Goal: Find specific page/section: Find specific page/section

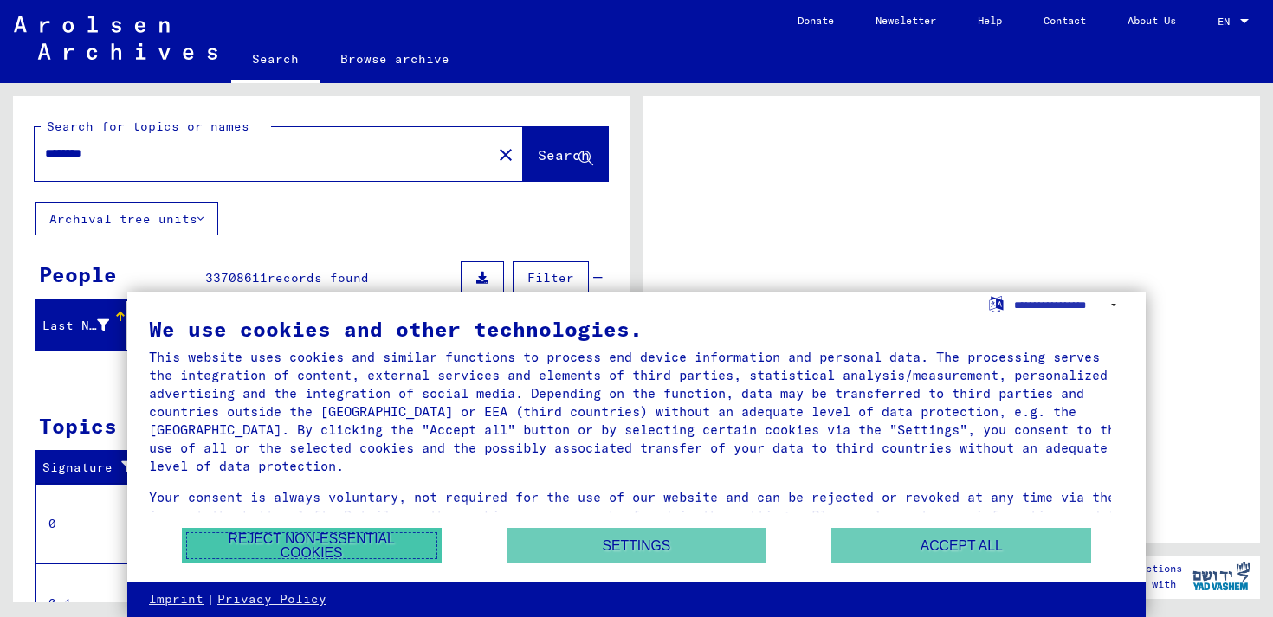
click at [345, 542] on button "Reject non-essential cookies" at bounding box center [312, 545] width 260 height 35
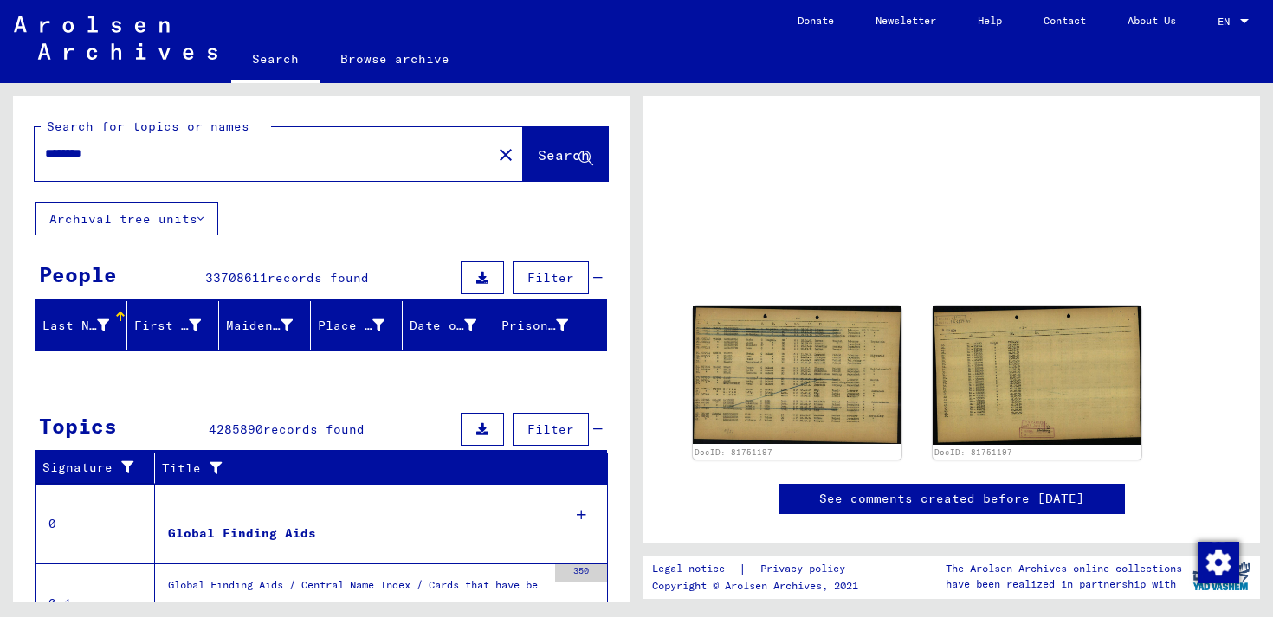
scroll to position [331, 0]
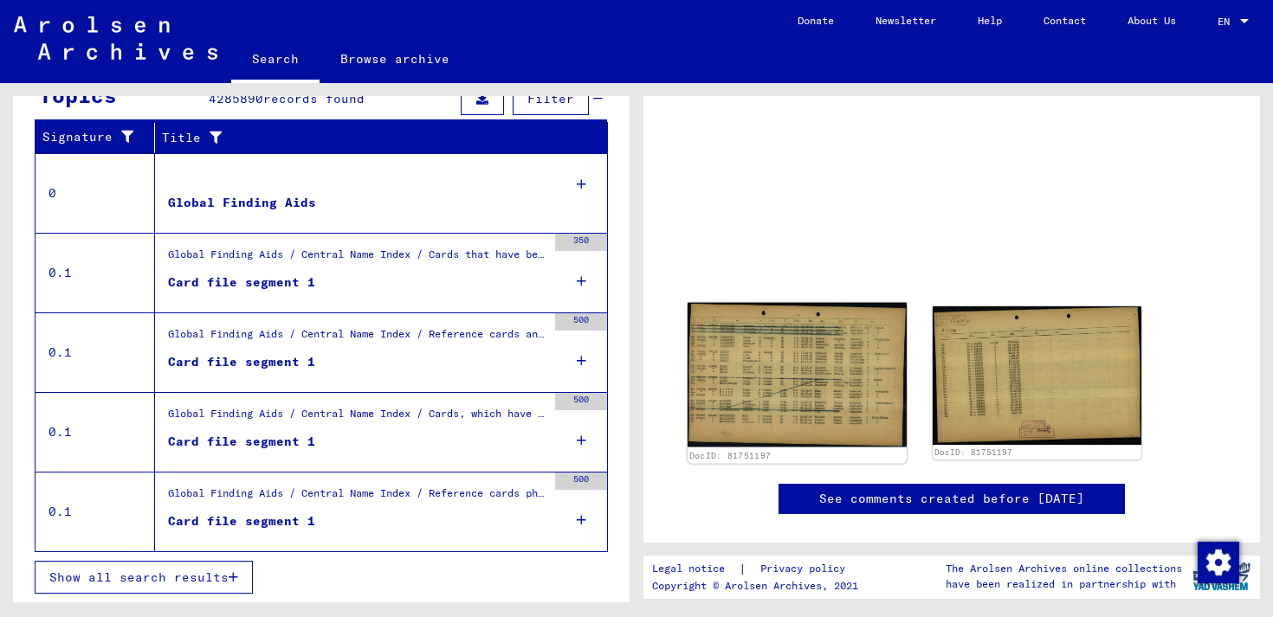
click at [842, 364] on img at bounding box center [796, 374] width 219 height 145
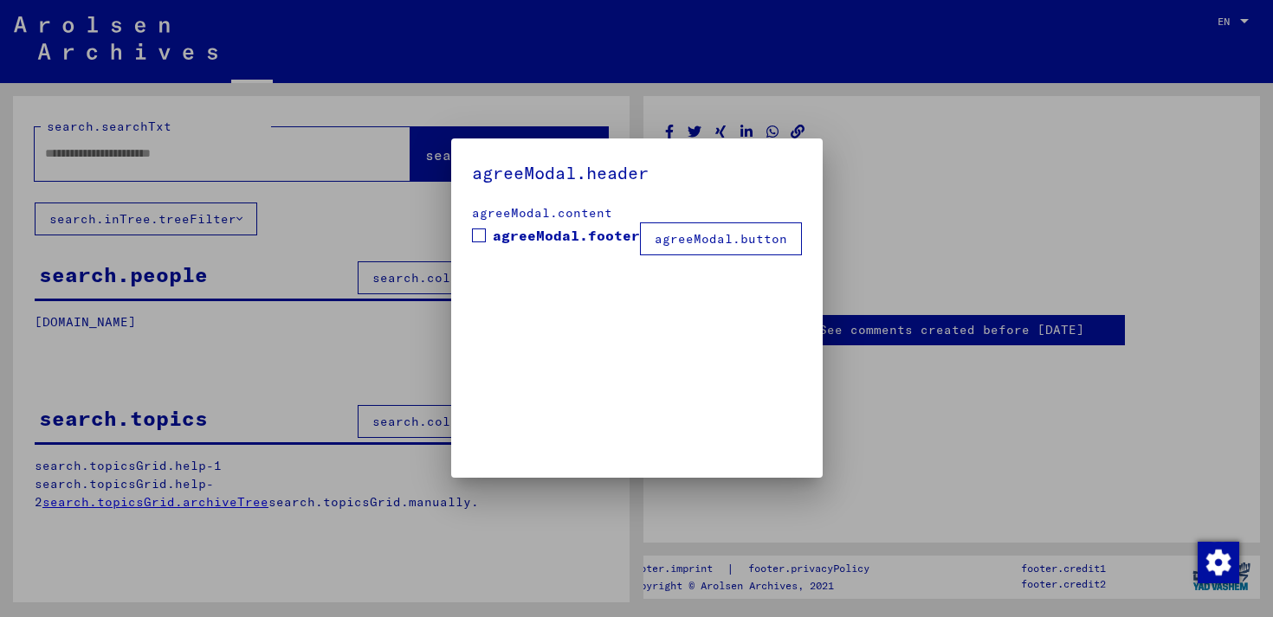
type input "********"
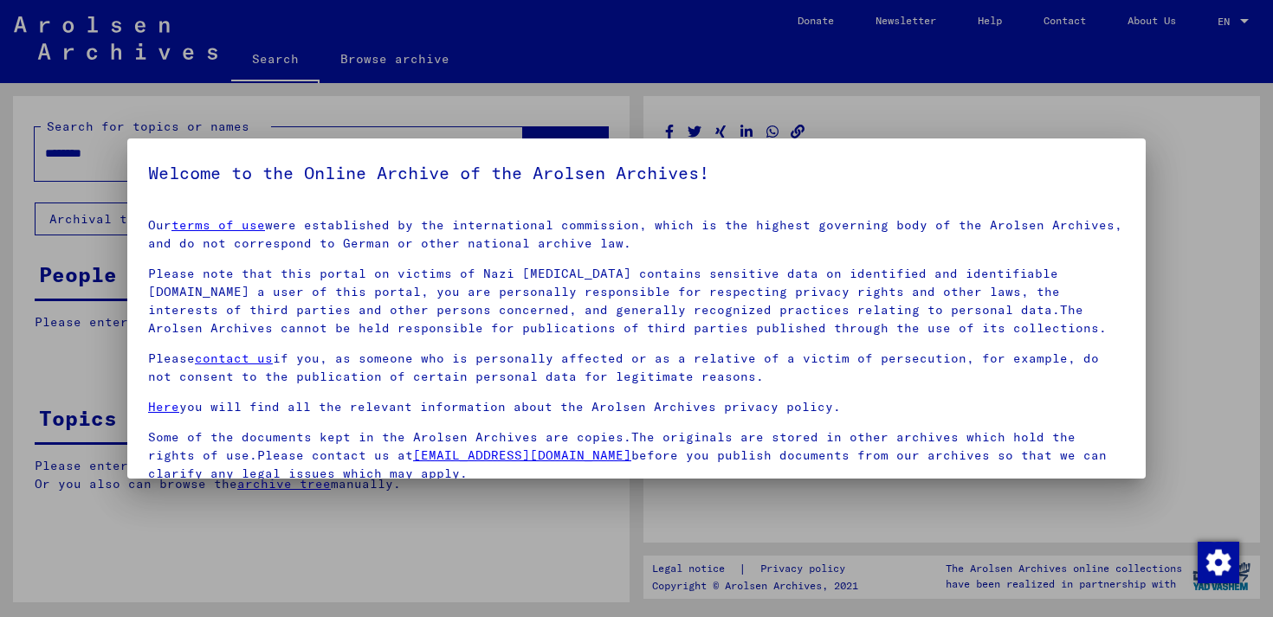
scroll to position [142, 0]
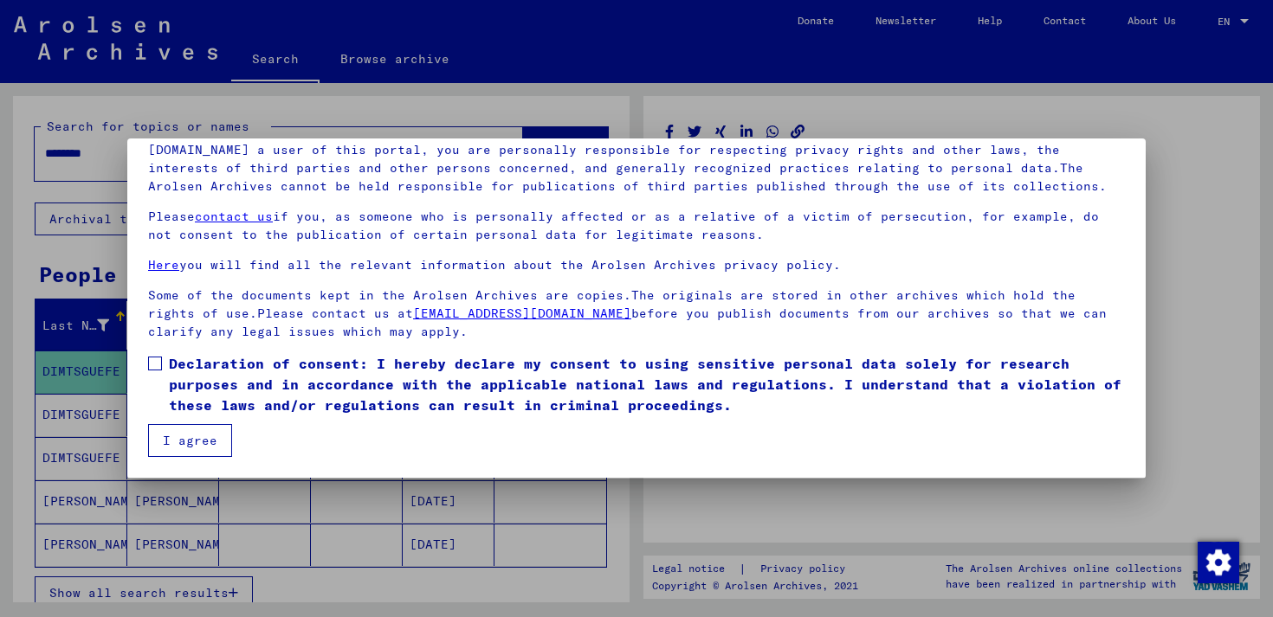
click at [180, 443] on button "I agree" at bounding box center [190, 440] width 84 height 33
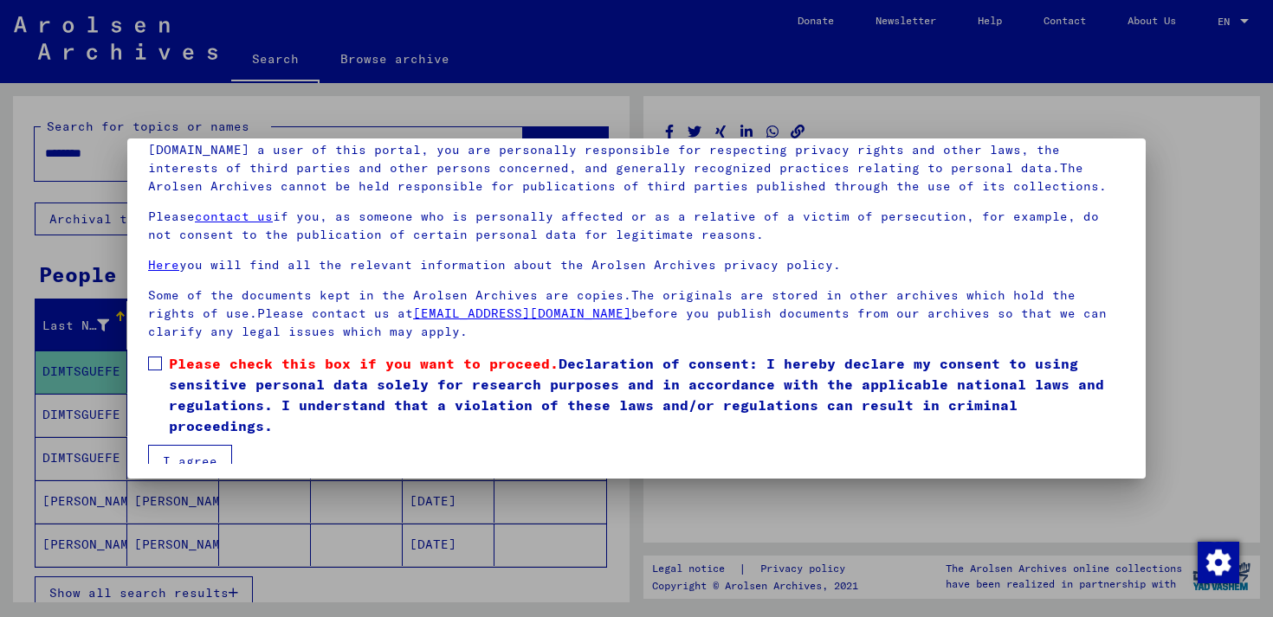
click at [192, 459] on button "I agree" at bounding box center [190, 461] width 84 height 33
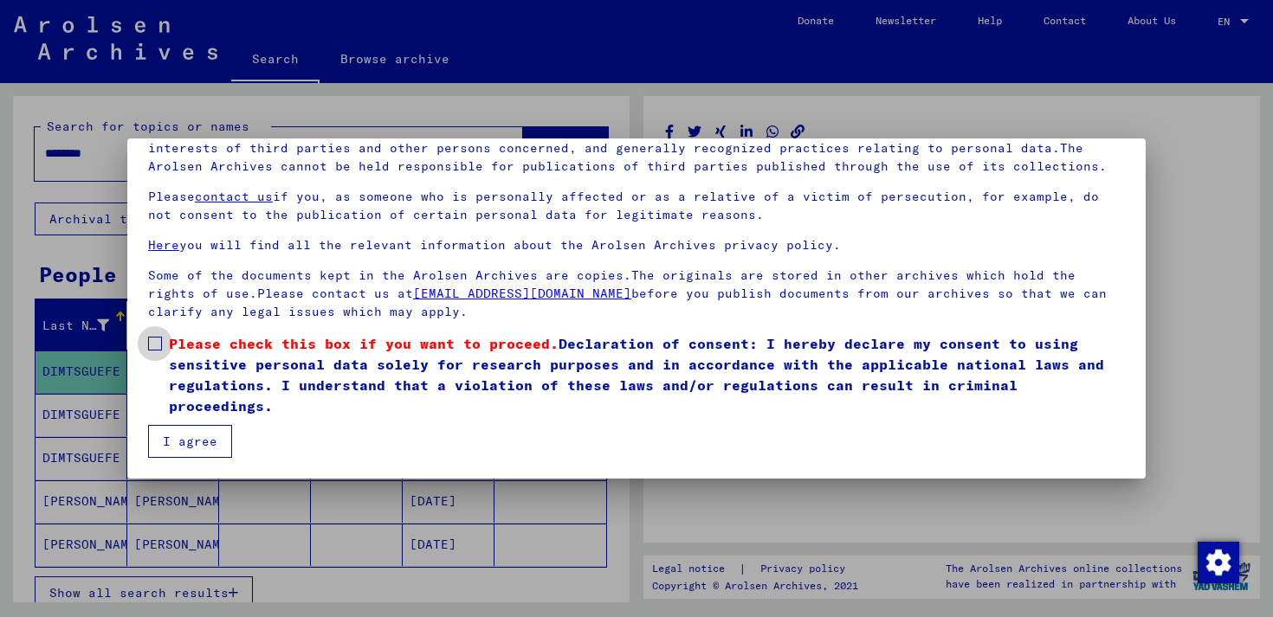
click at [164, 351] on label "Please check this box if you want to proceed. Declaration of consent: I hereby …" at bounding box center [636, 374] width 977 height 83
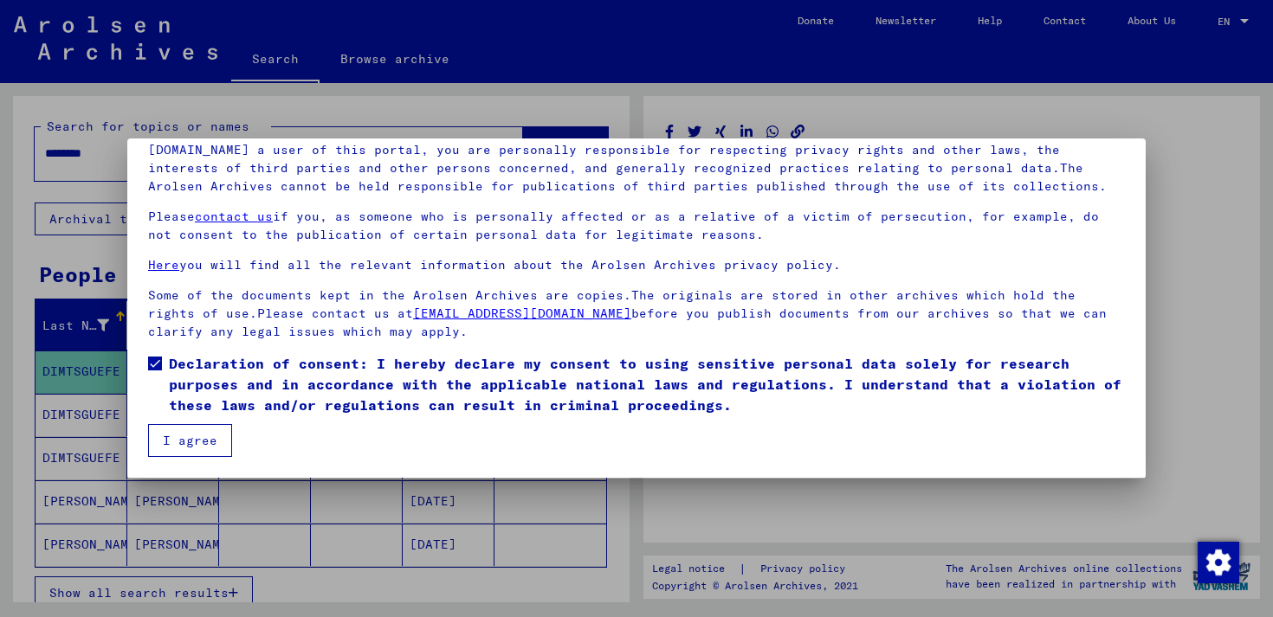
click at [173, 430] on button "I agree" at bounding box center [190, 440] width 84 height 33
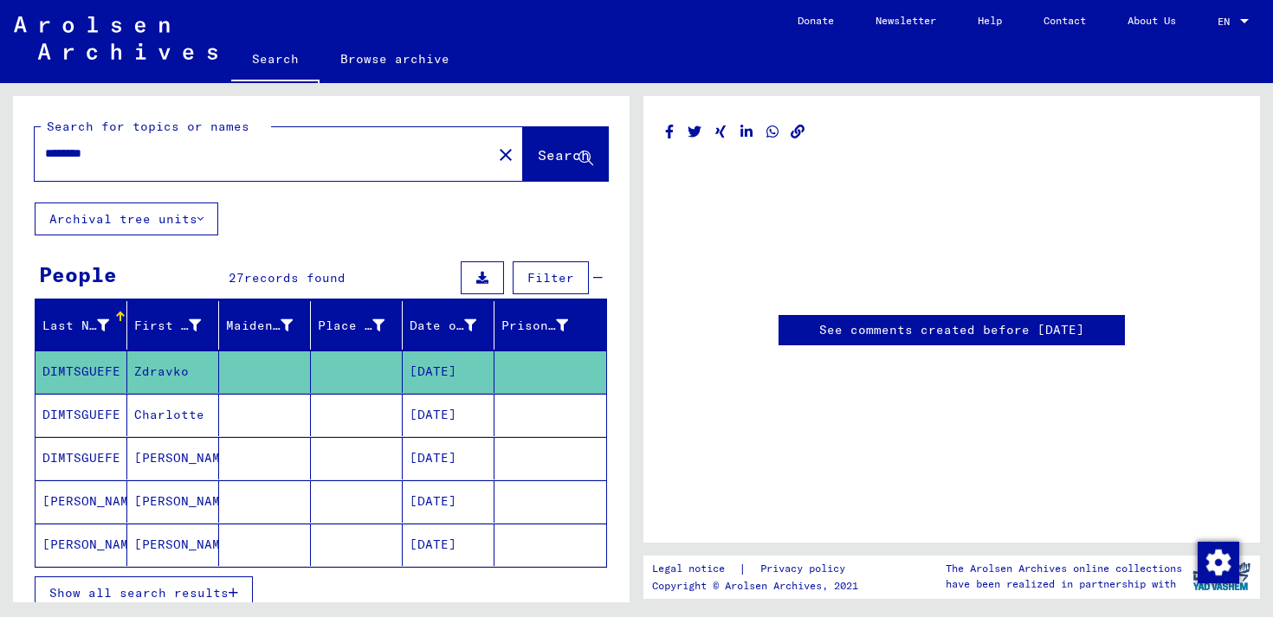
scroll to position [149, 0]
